Goal: Transaction & Acquisition: Purchase product/service

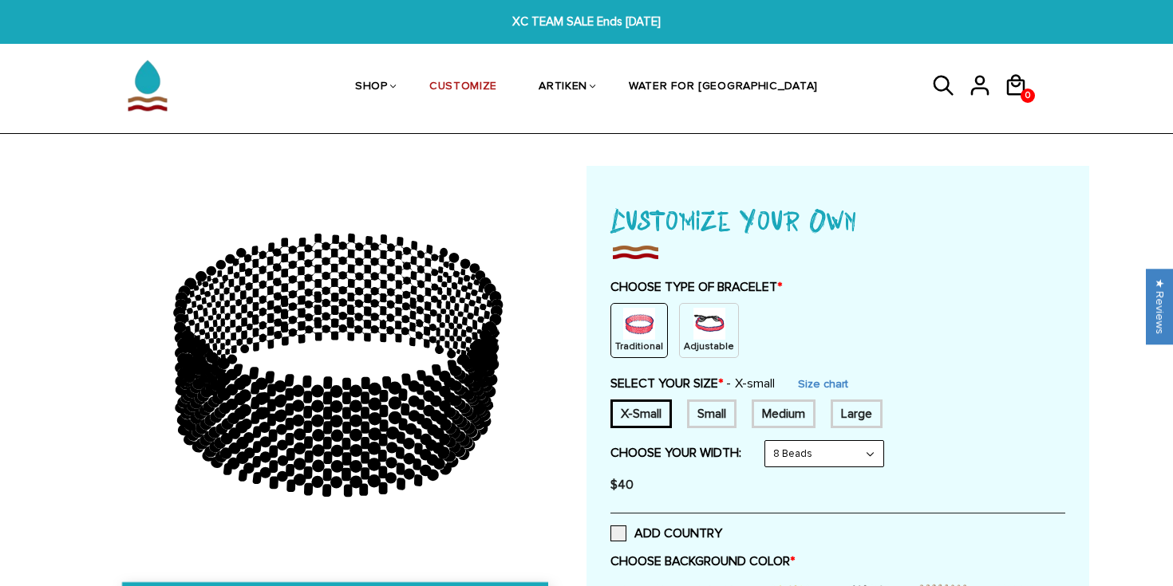
click at [693, 315] on img at bounding box center [709, 324] width 32 height 32
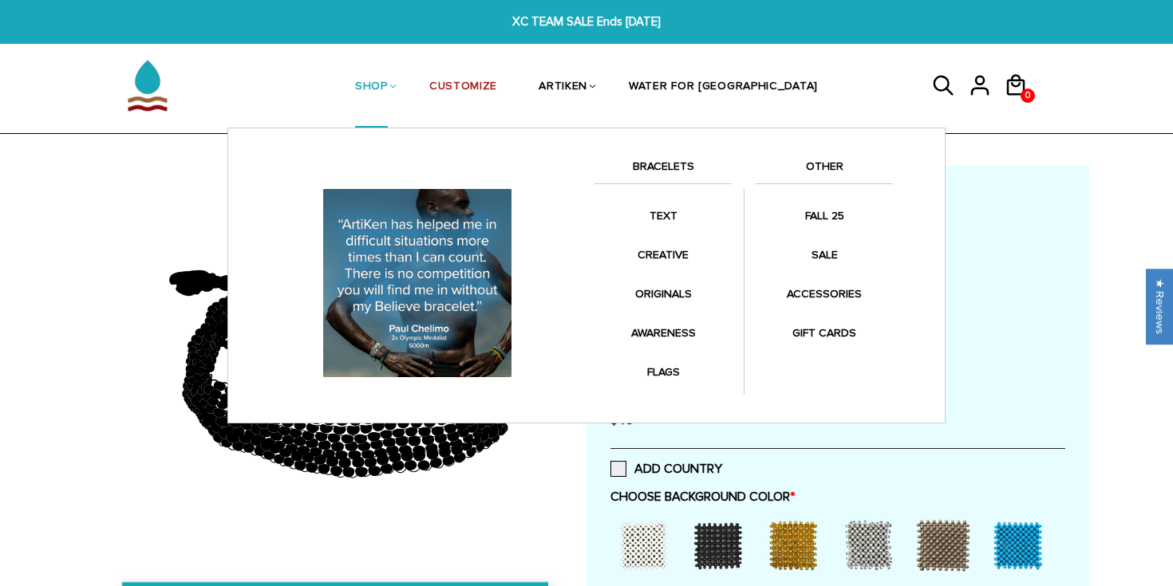
click at [388, 97] on link "SHOP" at bounding box center [371, 87] width 33 height 82
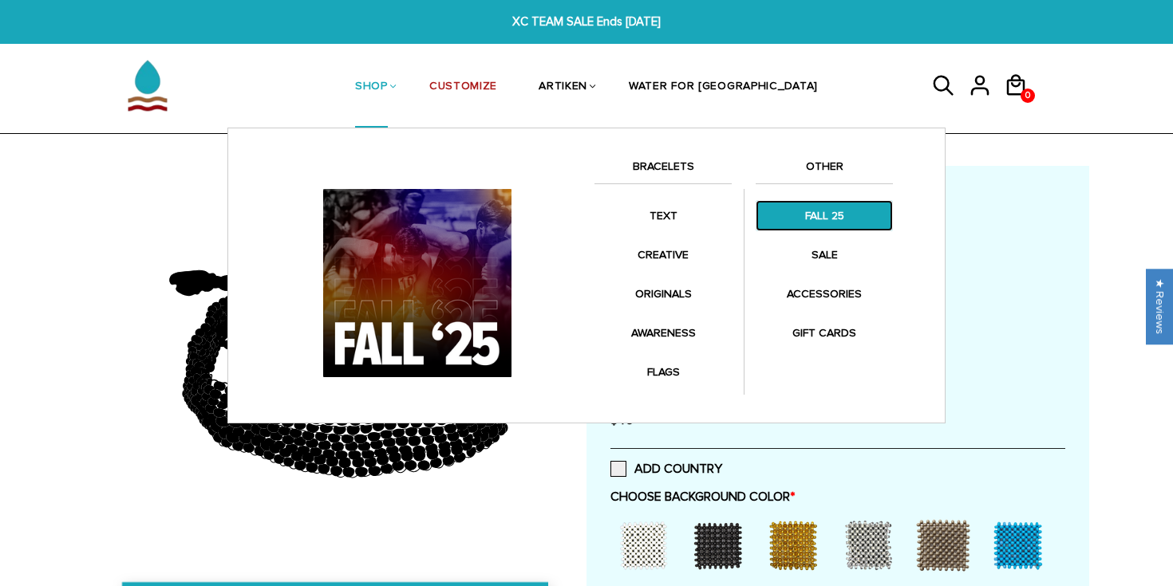
click at [812, 209] on link "FALL 25" at bounding box center [823, 215] width 137 height 31
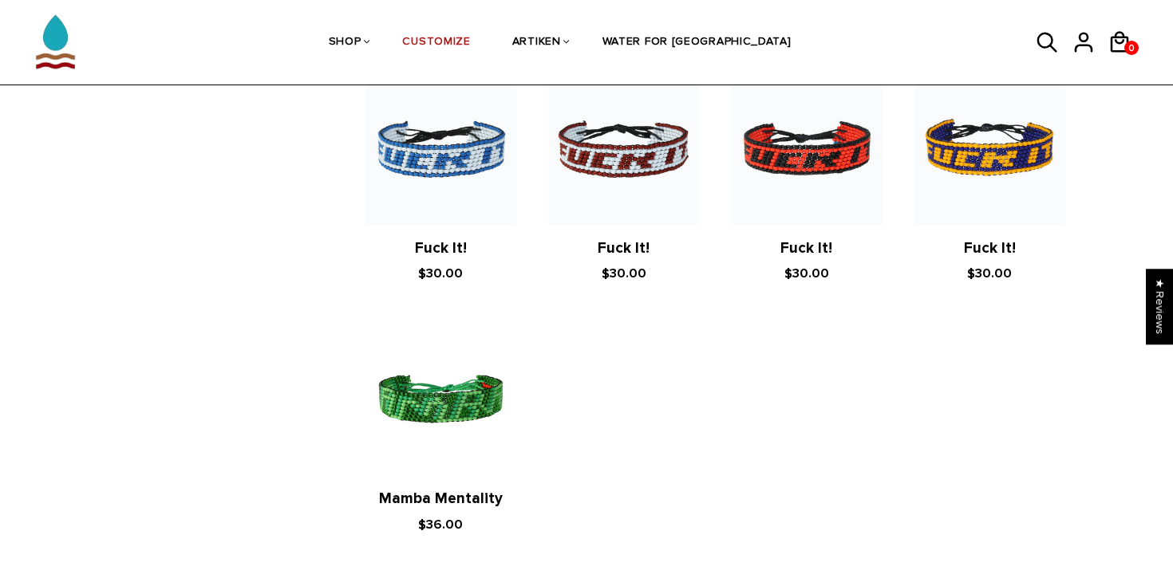
scroll to position [2895, 0]
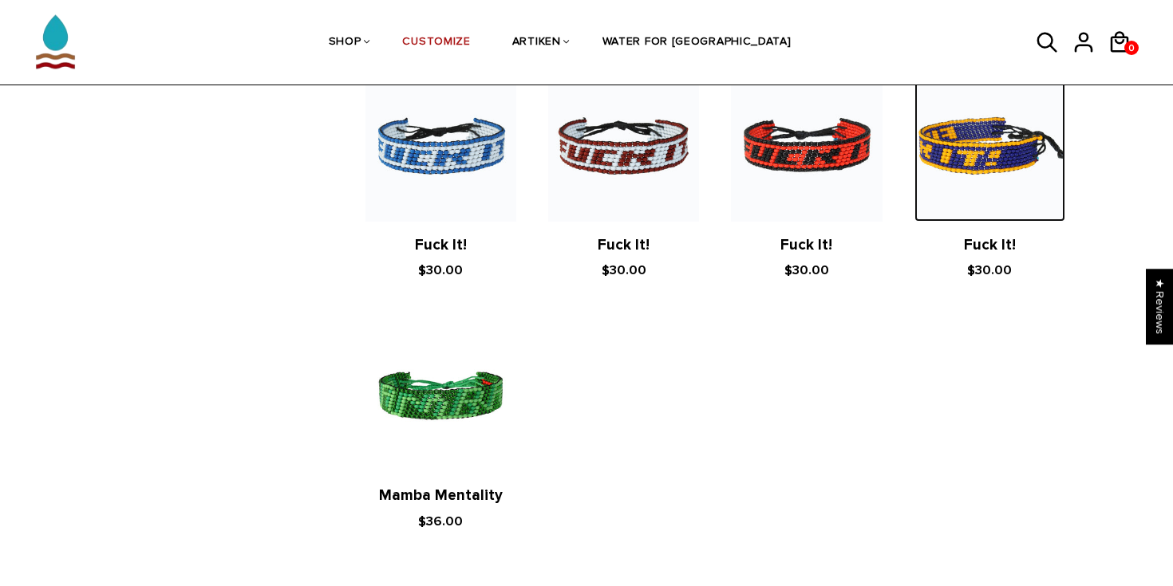
click at [957, 135] on img at bounding box center [989, 145] width 151 height 151
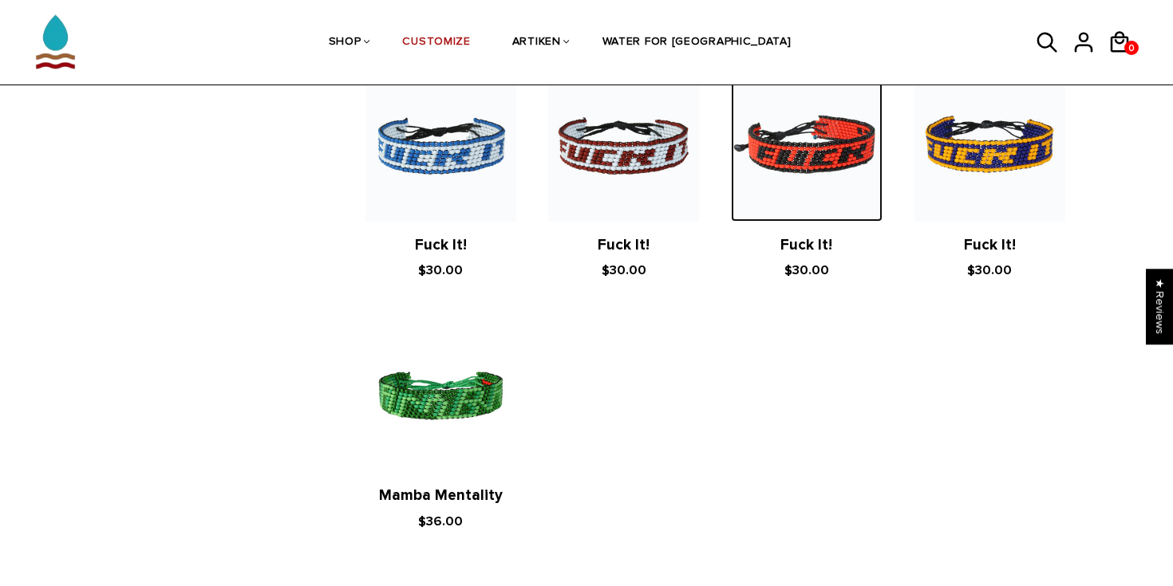
click at [809, 132] on img at bounding box center [806, 145] width 151 height 151
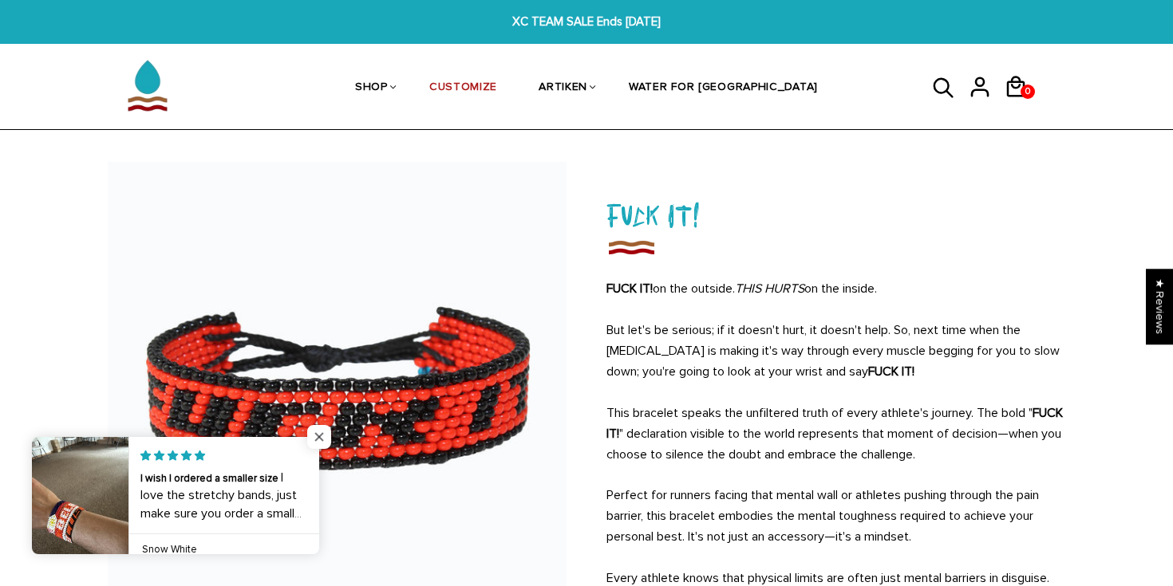
click at [321, 439] on span "Close popup widget" at bounding box center [319, 437] width 24 height 24
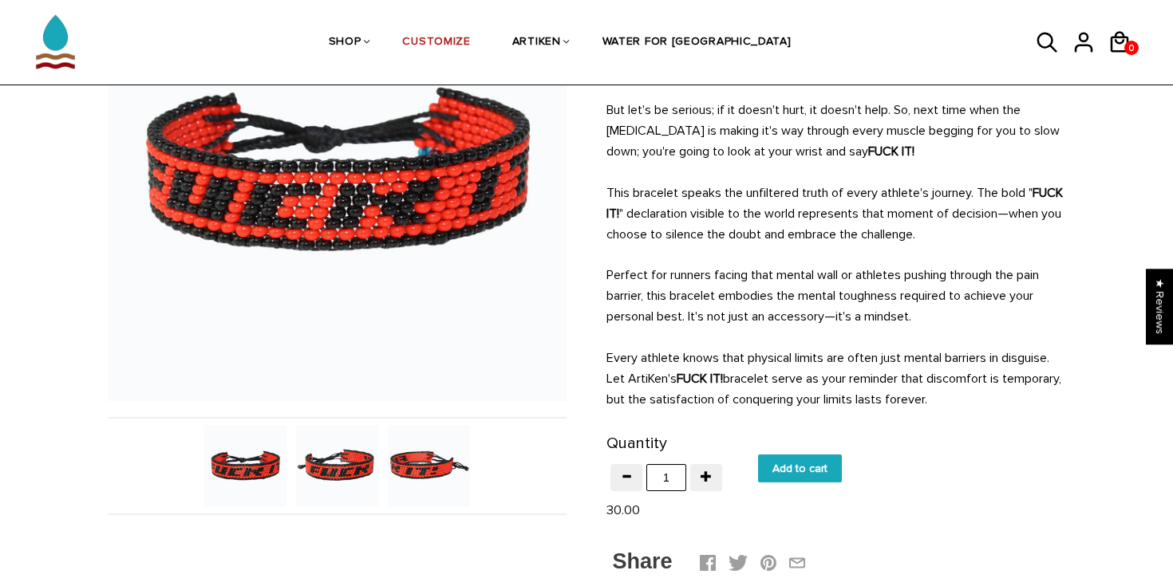
scroll to position [226, 0]
